Goal: Find specific page/section: Find specific page/section

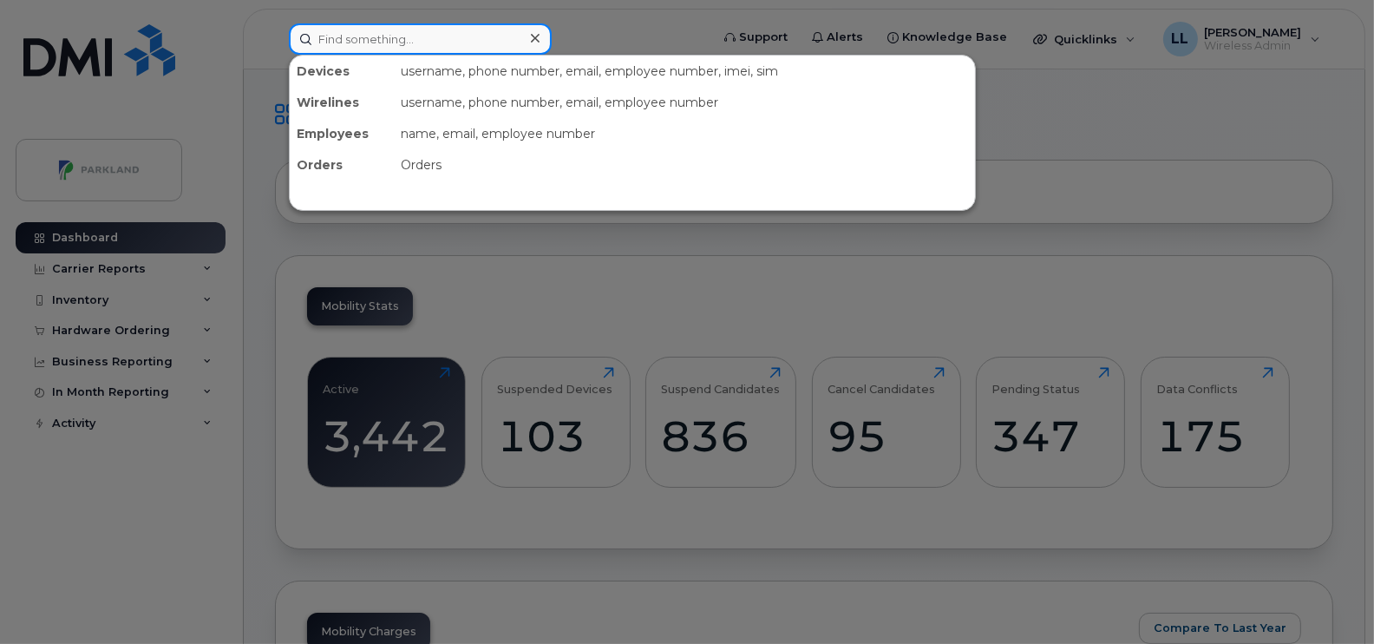
click at [364, 39] on input at bounding box center [420, 38] width 263 height 31
paste input "[PERSON_NAME]"
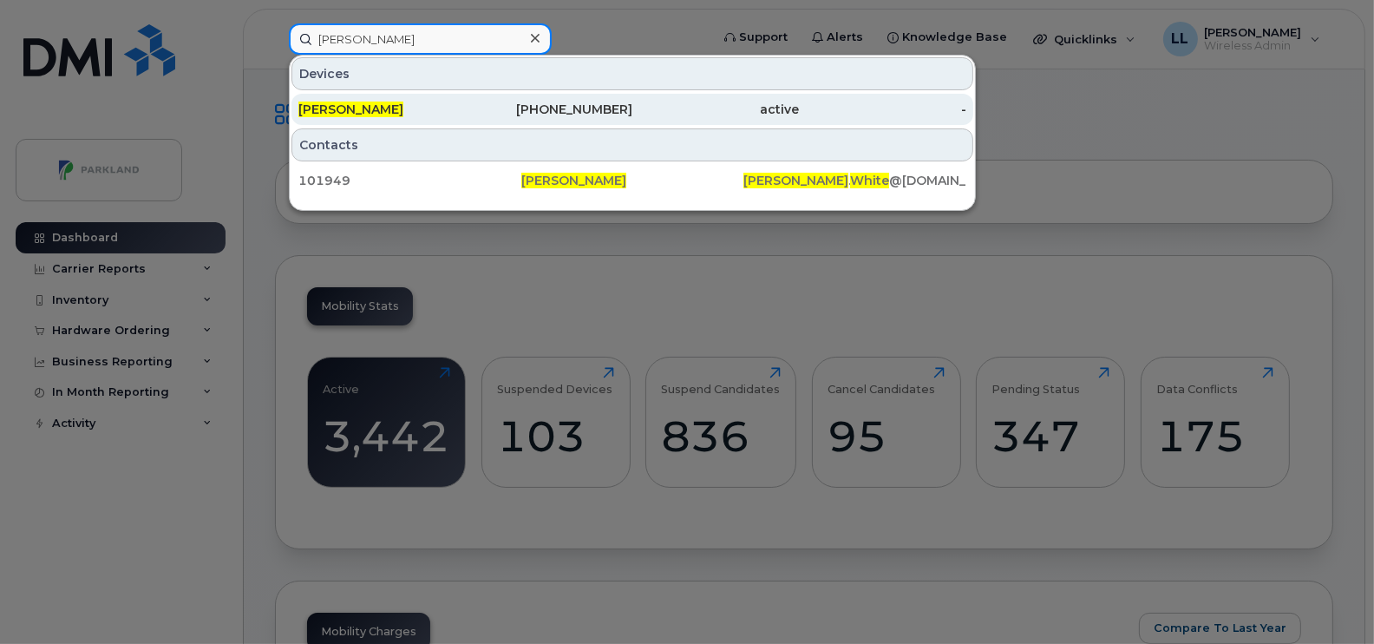
type input "[PERSON_NAME]"
click at [595, 108] on div "902-476-8724" at bounding box center [549, 109] width 167 height 17
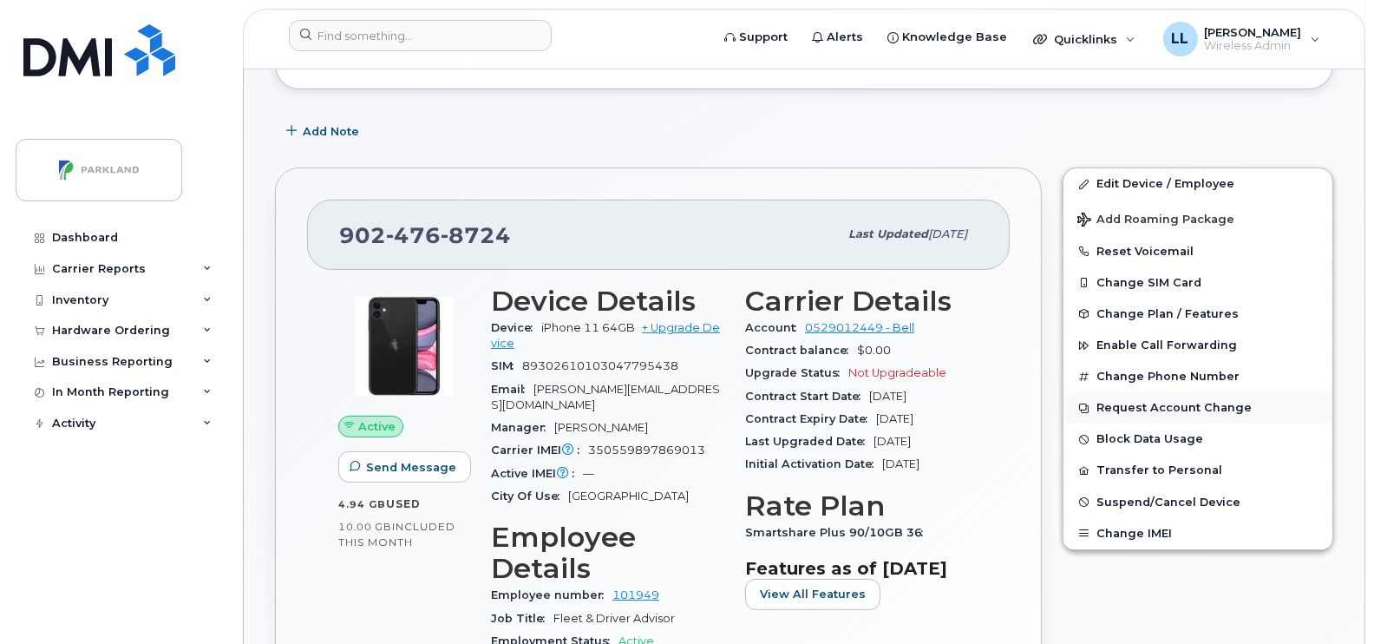
scroll to position [240, 0]
click at [1169, 468] on button "Transfer to Personal" at bounding box center [1198, 469] width 269 height 31
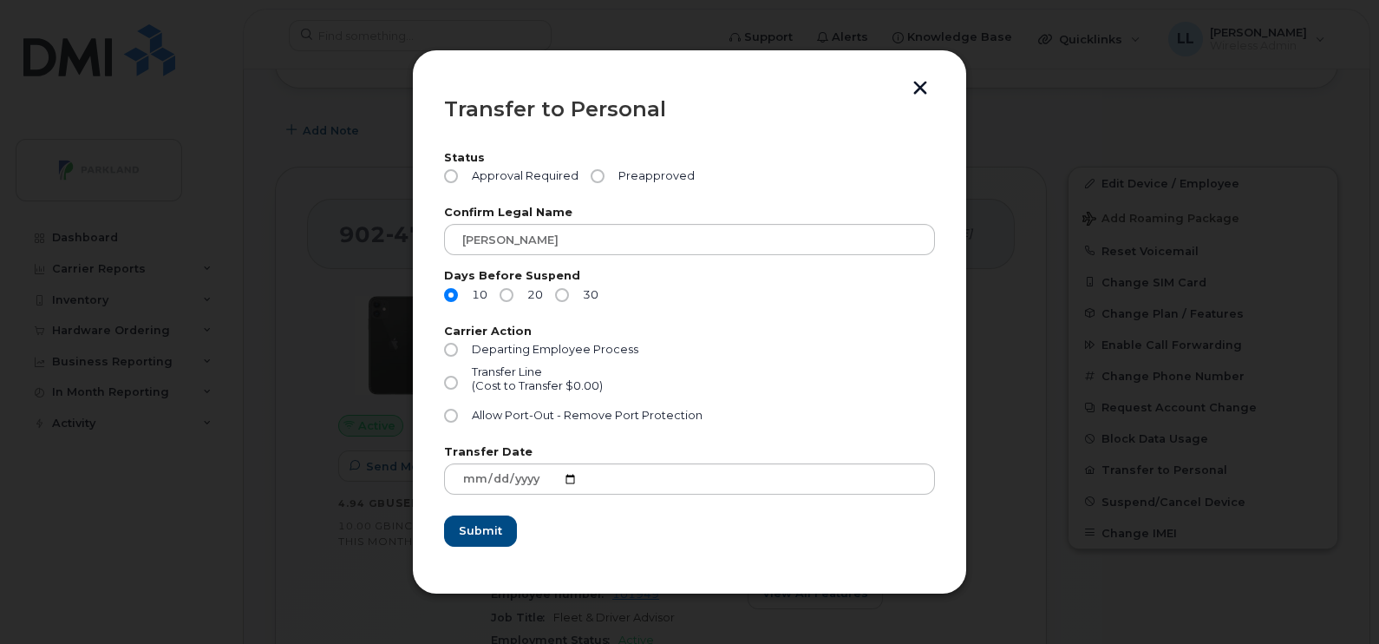
click at [920, 88] on button "button" at bounding box center [920, 90] width 26 height 18
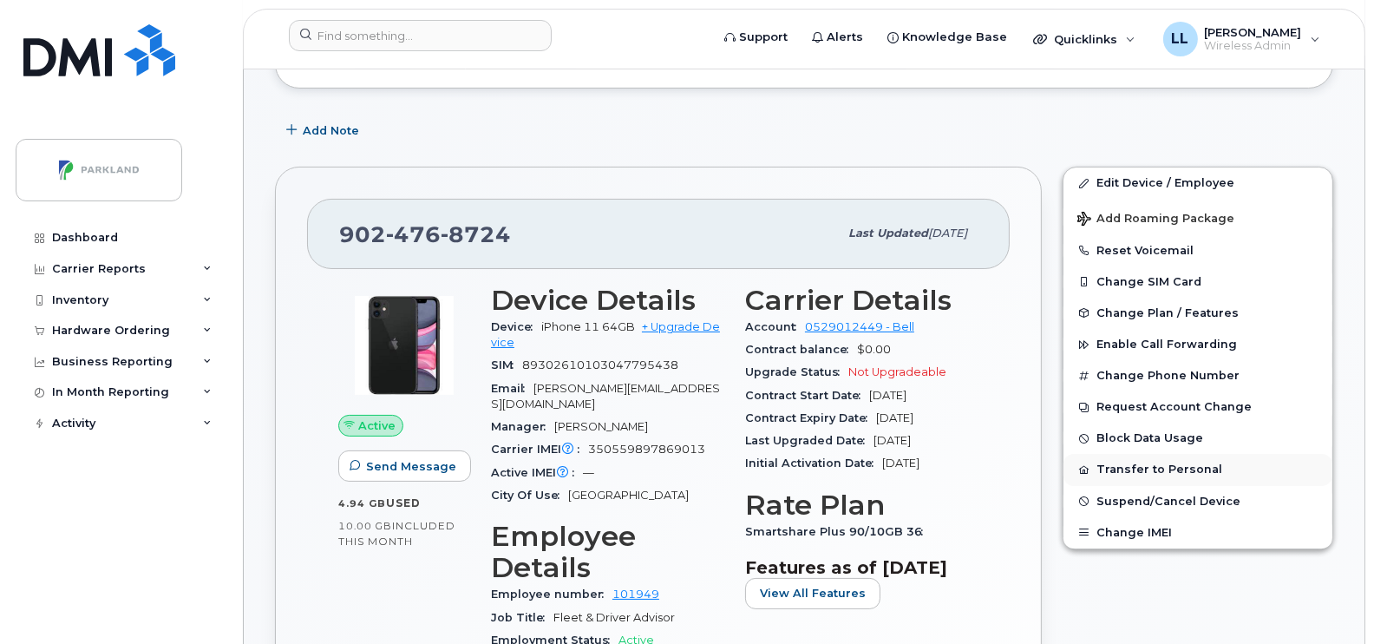
click at [1153, 472] on button "Transfer to Personal" at bounding box center [1198, 469] width 269 height 31
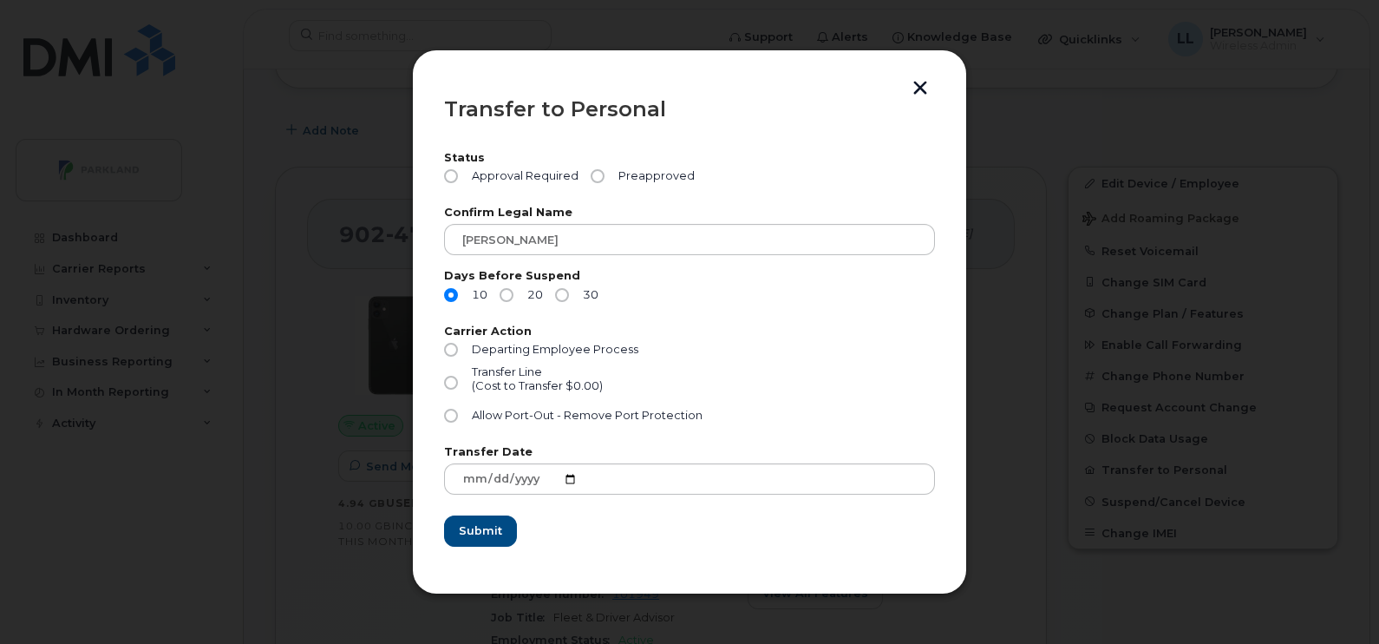
click at [920, 95] on button "button" at bounding box center [920, 90] width 26 height 18
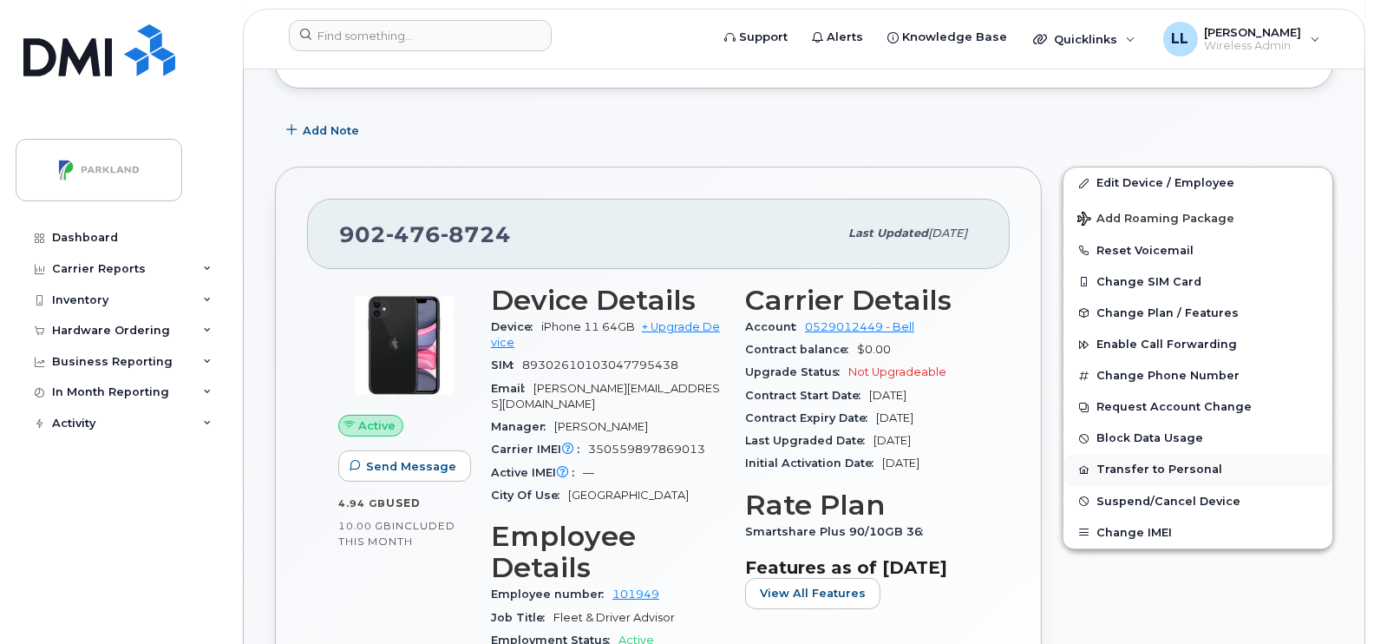
click at [1150, 475] on button "Transfer to Personal" at bounding box center [1198, 469] width 269 height 31
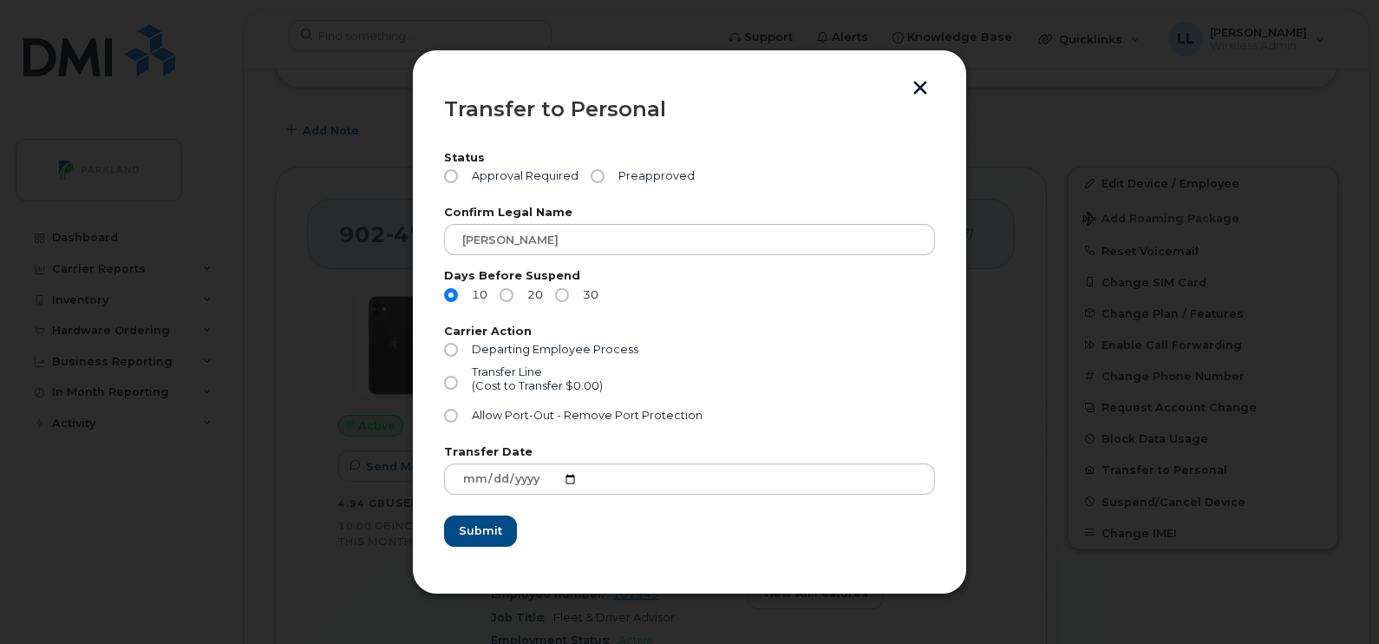
click at [918, 84] on button "button" at bounding box center [920, 90] width 26 height 18
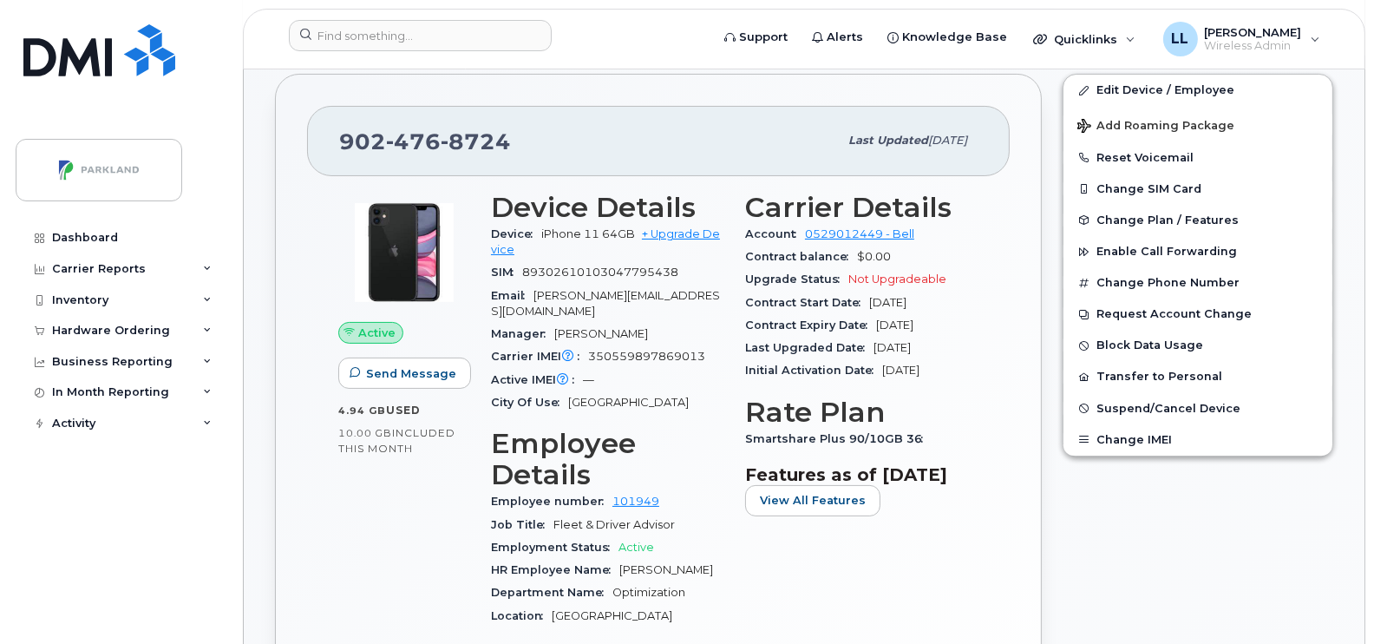
scroll to position [271, 0]
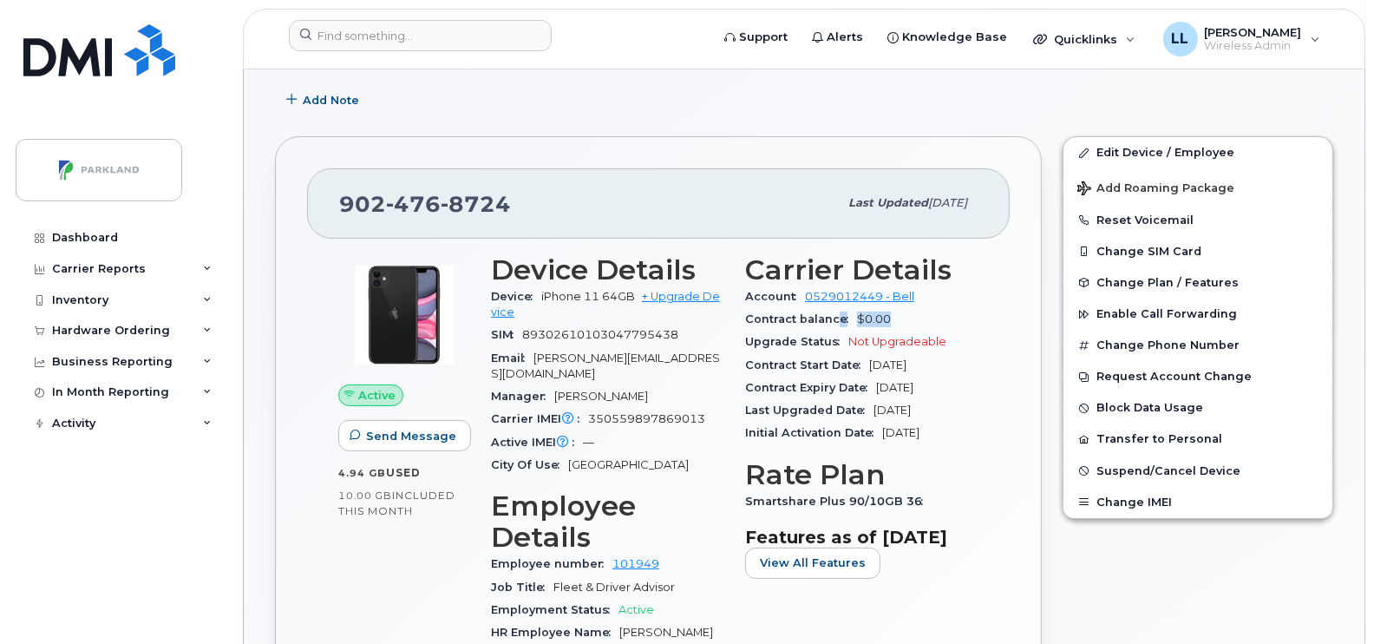
drag, startPoint x: 897, startPoint y: 315, endPoint x: 833, endPoint y: 311, distance: 64.3
click at [833, 311] on div "Contract balance $0.00" at bounding box center [861, 319] width 233 height 23
drag, startPoint x: 833, startPoint y: 311, endPoint x: 953, endPoint y: 325, distance: 120.5
click at [953, 325] on div "Contract balance $0.00" at bounding box center [861, 319] width 233 height 23
click at [898, 323] on div "Contract balance $0.00" at bounding box center [861, 319] width 233 height 23
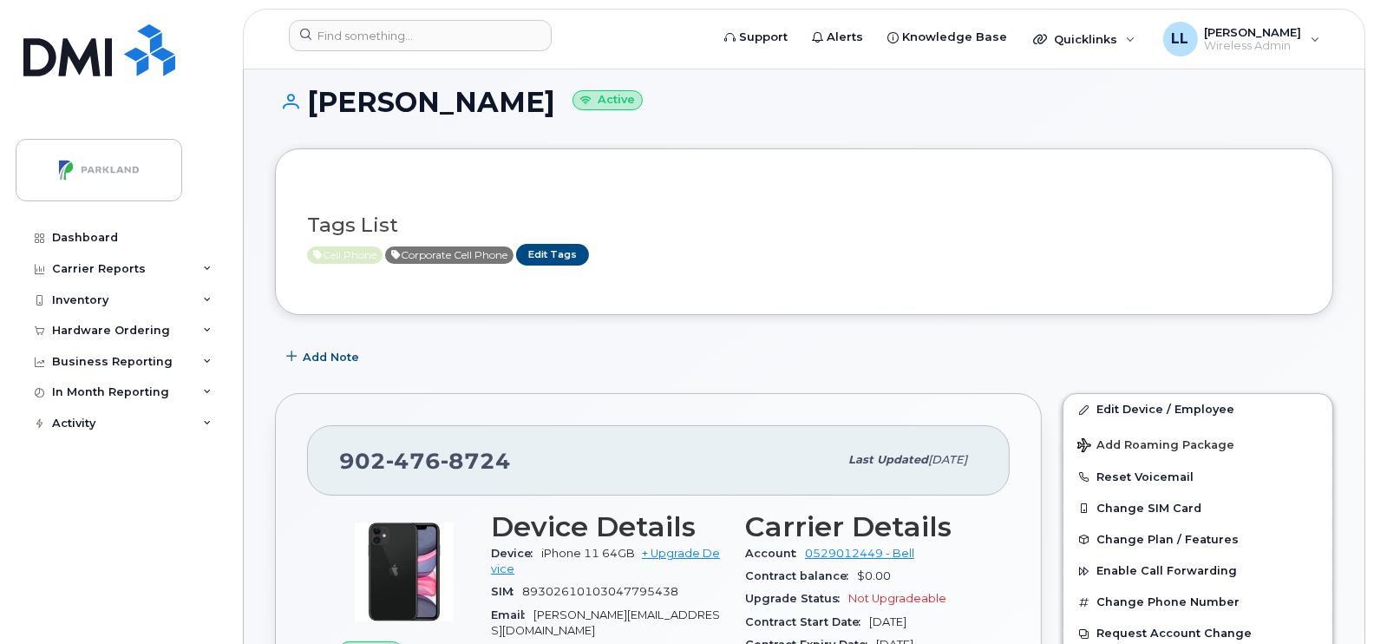
scroll to position [0, 0]
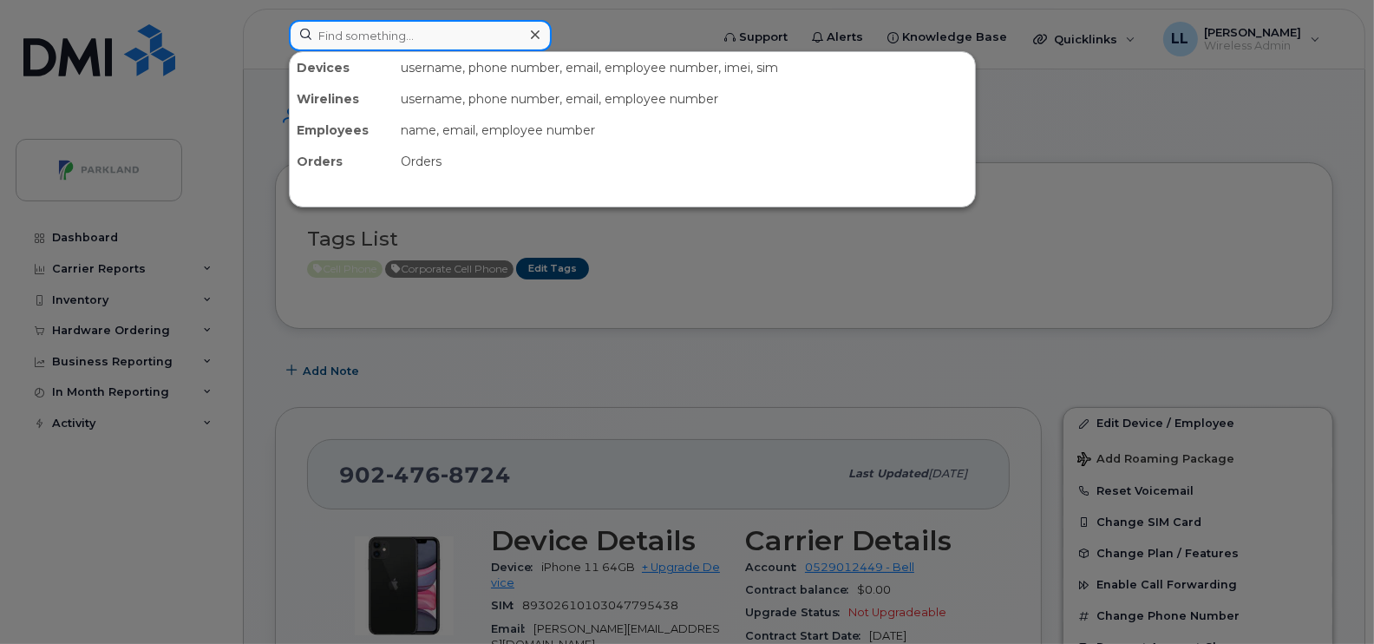
click at [364, 35] on input at bounding box center [420, 35] width 263 height 31
paste input "[PERSON_NAME]"
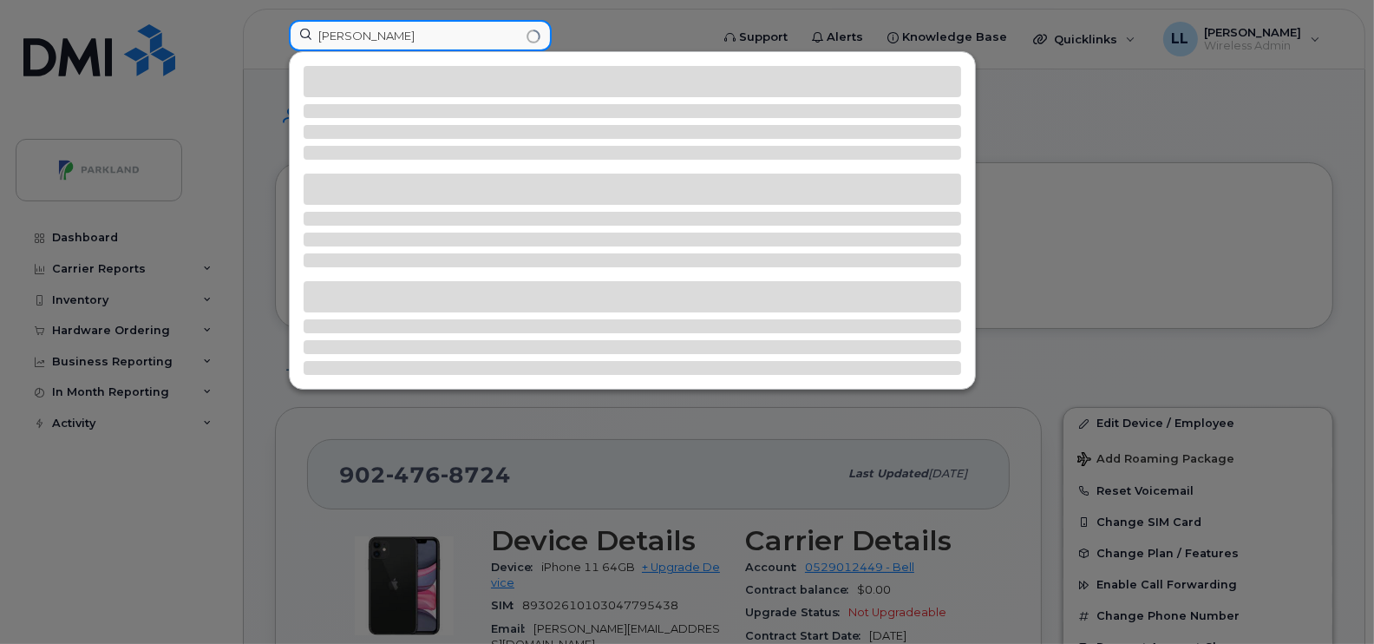
type input "[PERSON_NAME]"
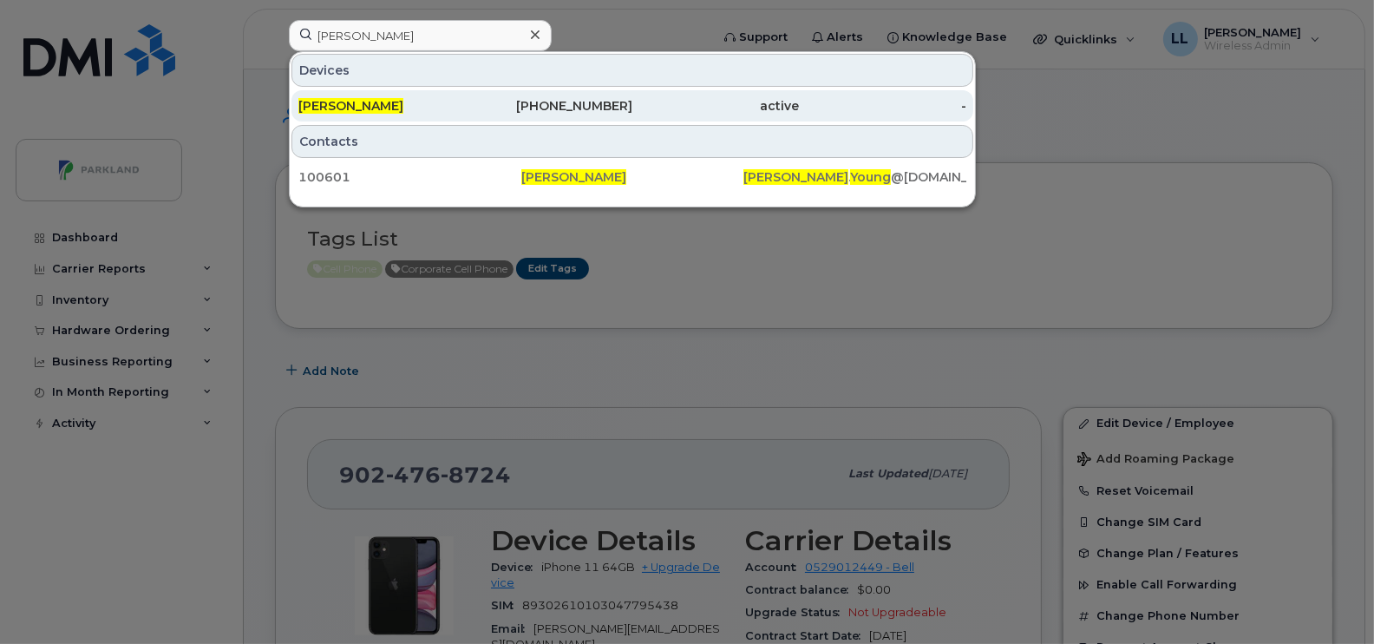
click at [425, 102] on div "[PERSON_NAME]" at bounding box center [381, 105] width 167 height 17
